Goal: Transaction & Acquisition: Purchase product/service

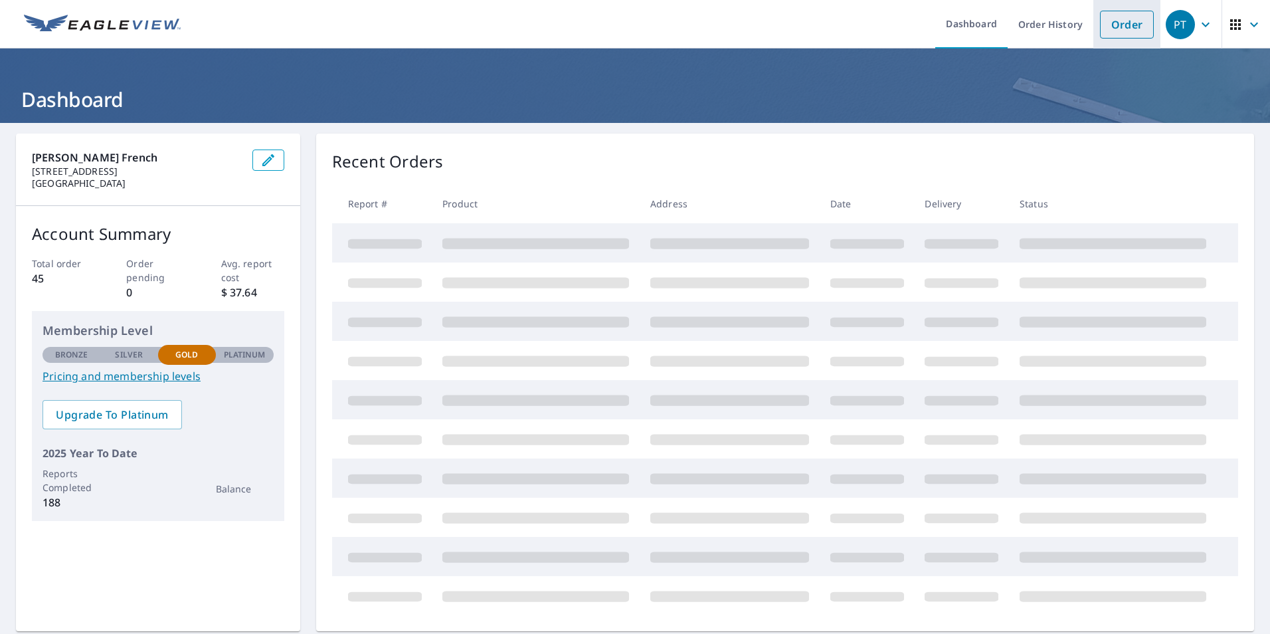
click at [1104, 19] on link "Order" at bounding box center [1127, 25] width 54 height 28
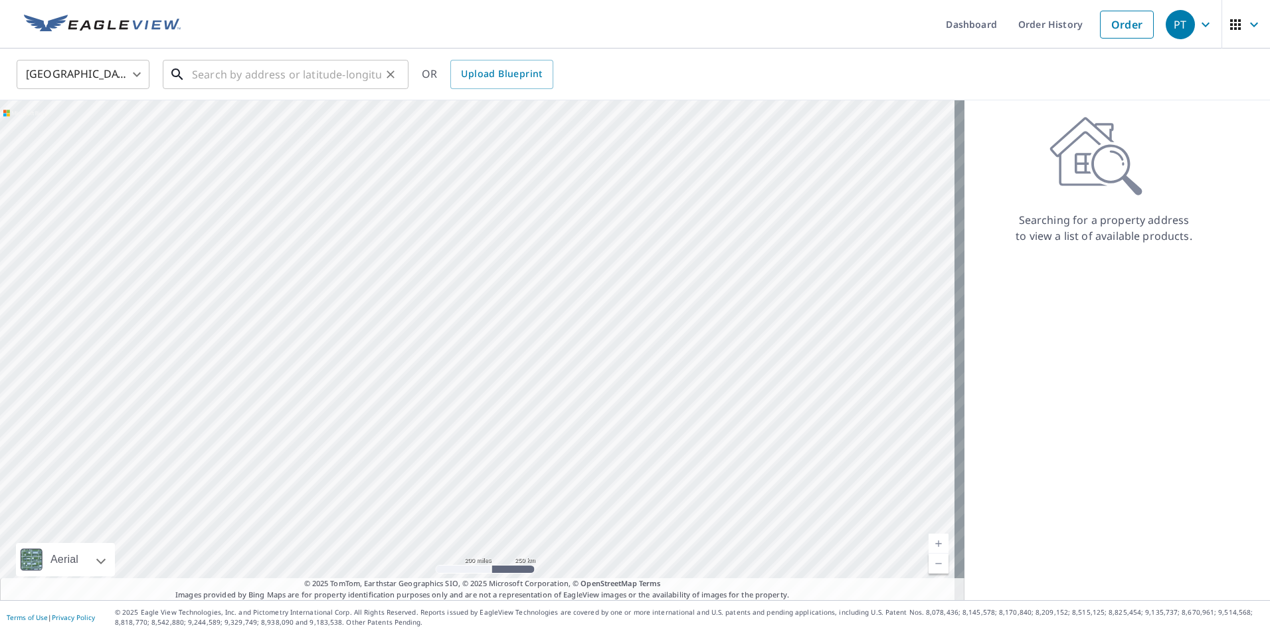
click at [306, 79] on input "text" at bounding box center [286, 74] width 189 height 37
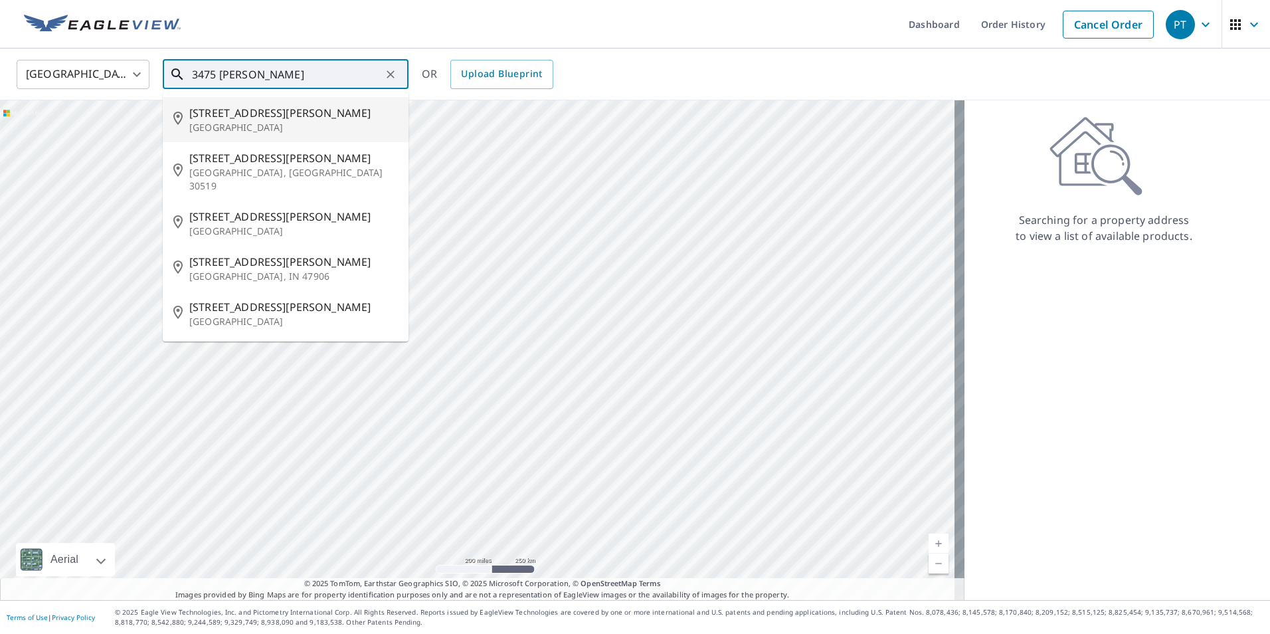
click at [298, 100] on li "[STREET_ADDRESS][PERSON_NAME]" at bounding box center [286, 119] width 246 height 45
type input "[STREET_ADDRESS][PERSON_NAME]"
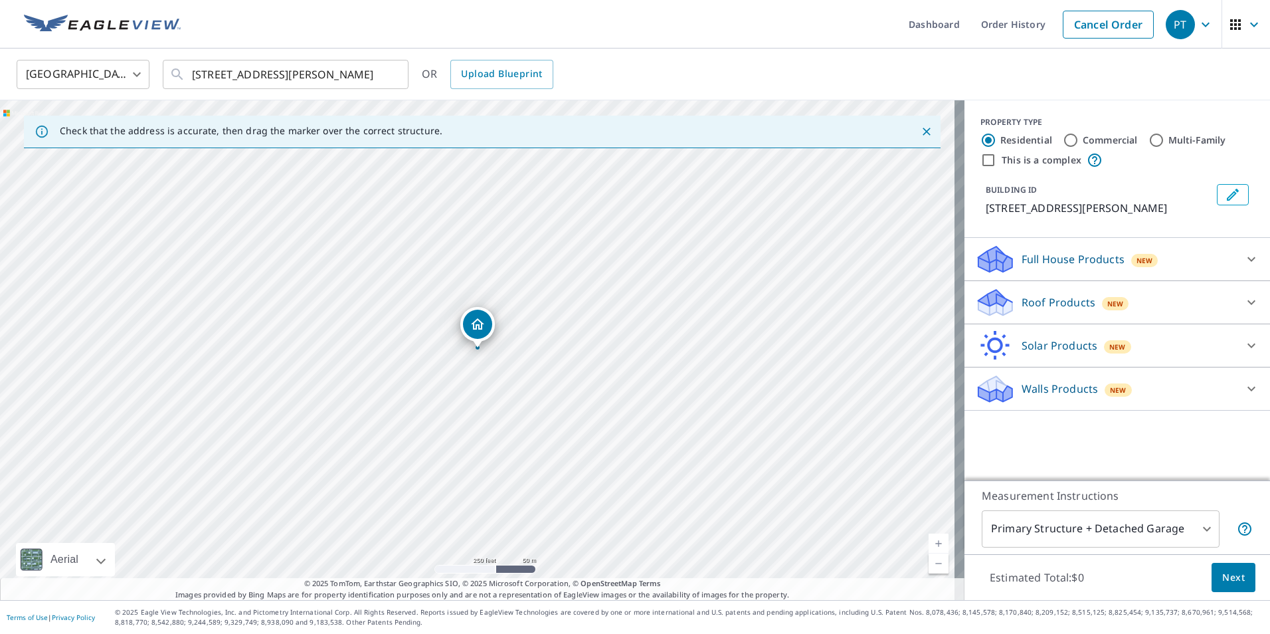
click at [929, 544] on link "Current Level 17, Zoom In" at bounding box center [939, 544] width 20 height 20
click at [929, 544] on link "Current Level 18.091666577505848, Zoom In Disabled" at bounding box center [939, 544] width 20 height 20
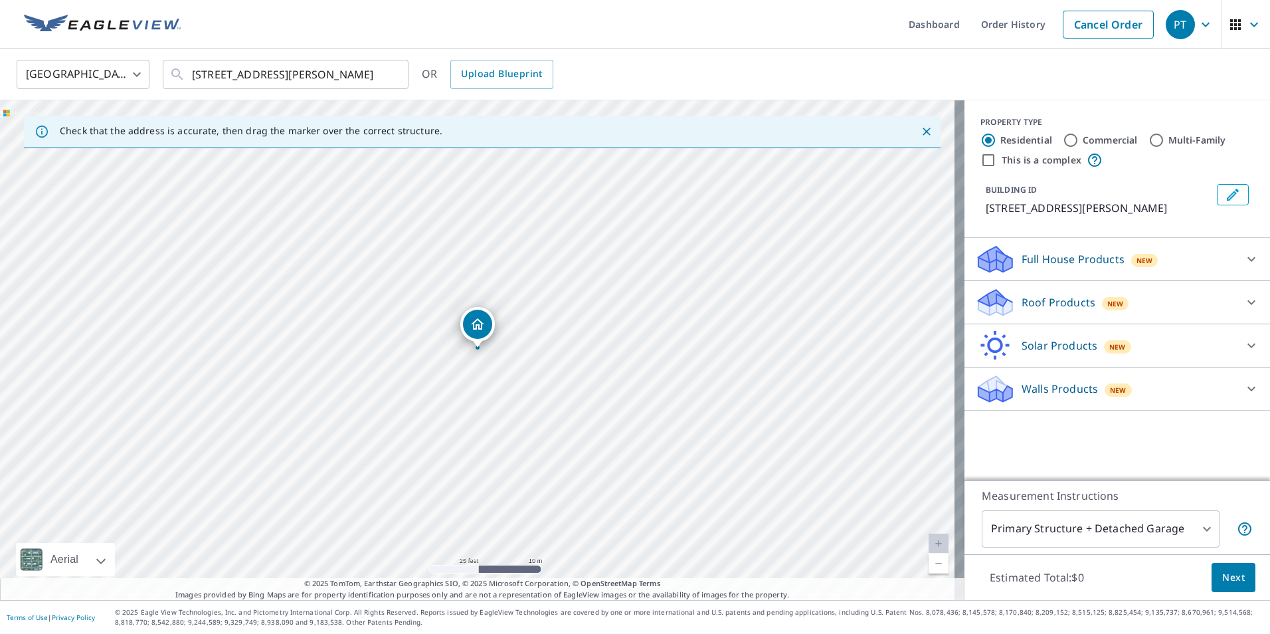
click at [1138, 296] on div "Roof Products New" at bounding box center [1105, 302] width 260 height 31
